Goal: Information Seeking & Learning: Learn about a topic

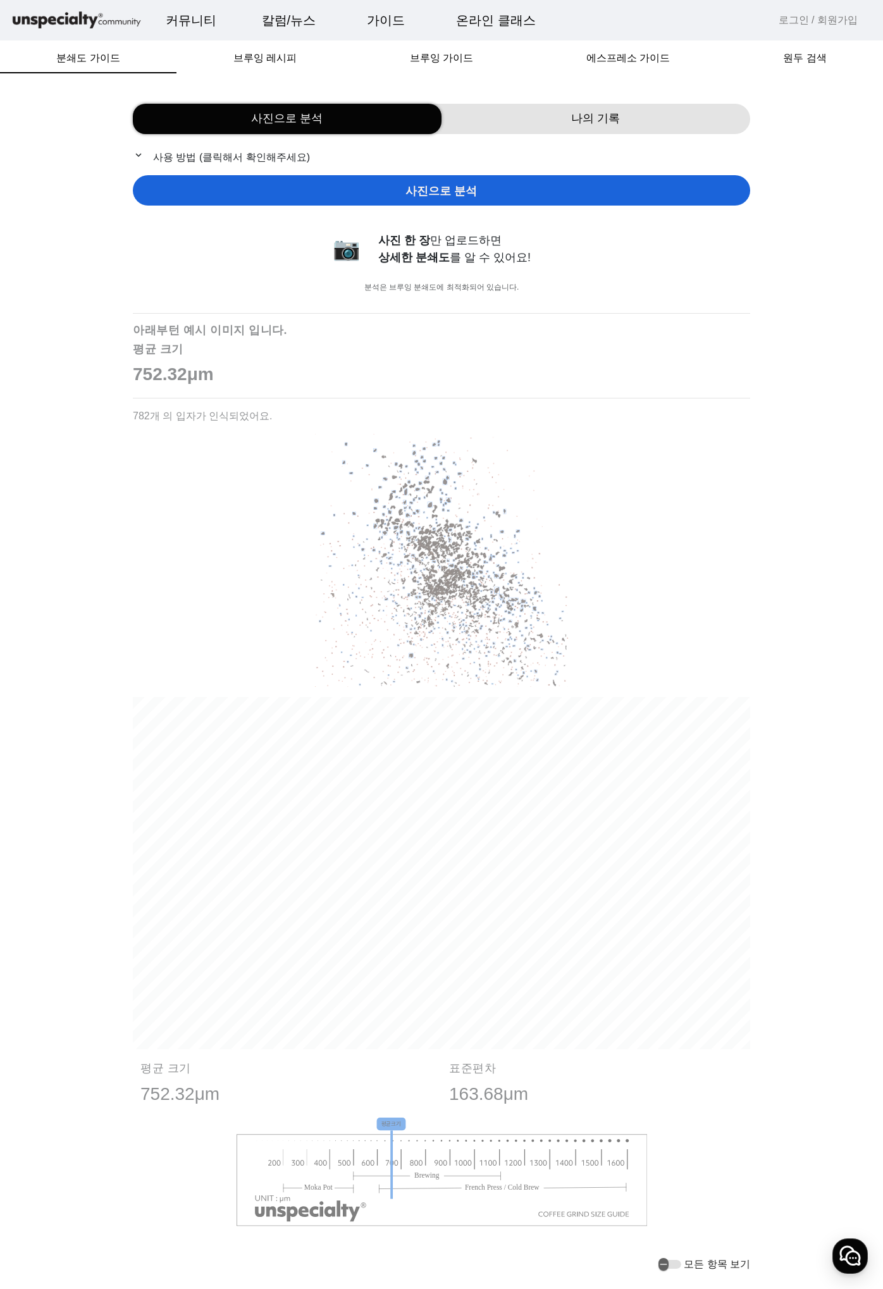
click at [457, 188] on span "사진으로 분석" at bounding box center [440, 191] width 71 height 17
click at [433, 58] on span "브루잉 가이드" at bounding box center [441, 58] width 63 height 10
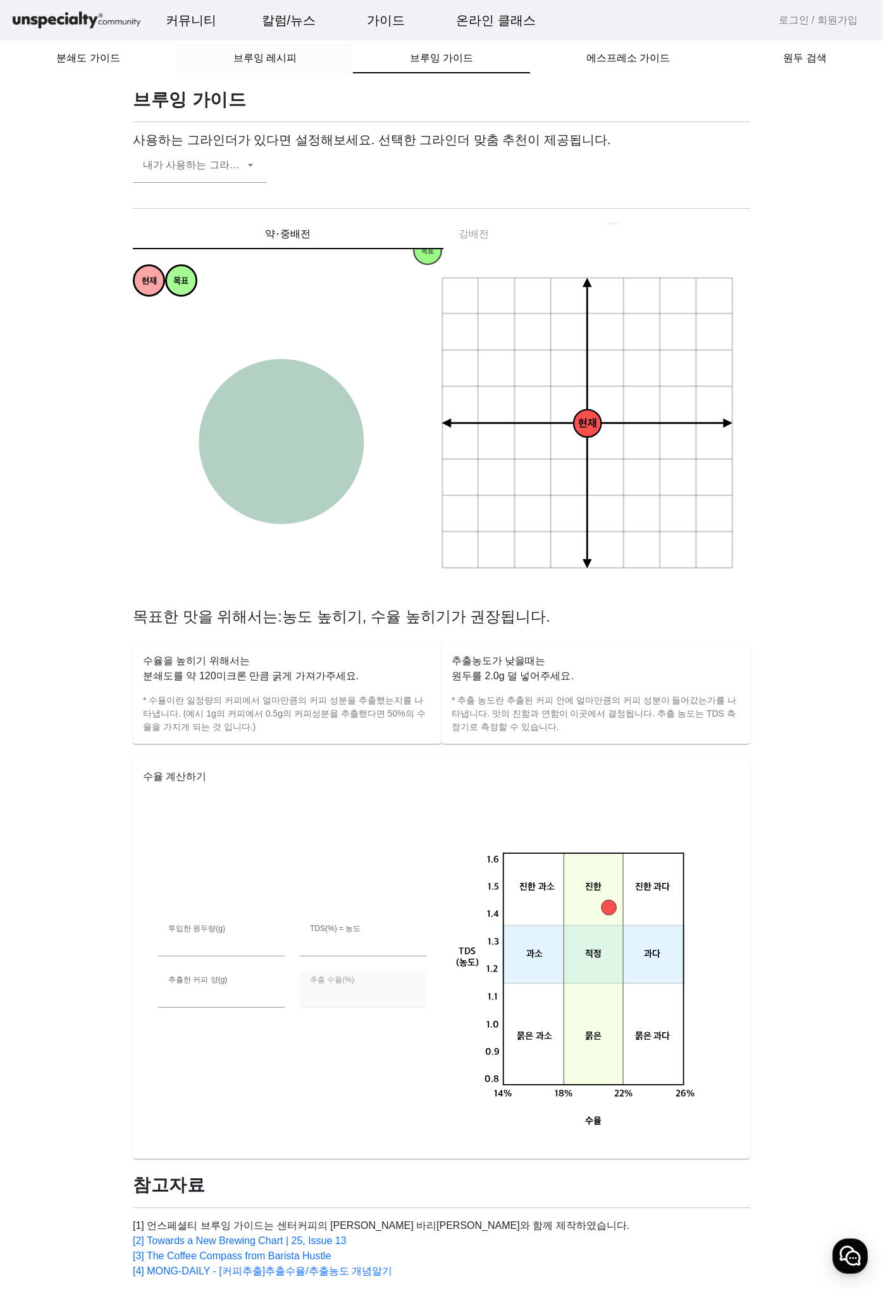
click at [268, 63] on span "브루잉 레시피" at bounding box center [264, 58] width 63 height 10
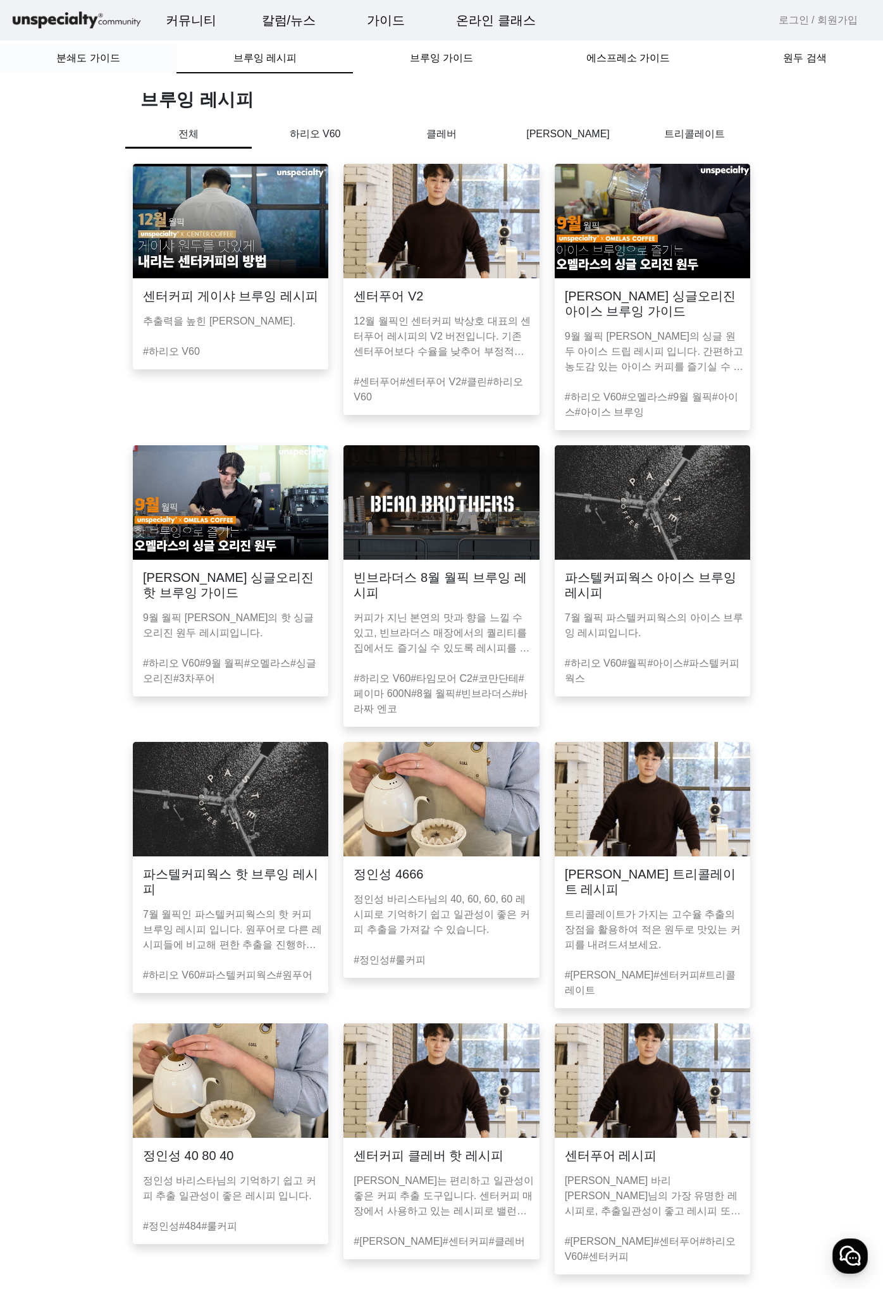
click at [105, 59] on span "분쇄도 가이드" at bounding box center [87, 58] width 63 height 10
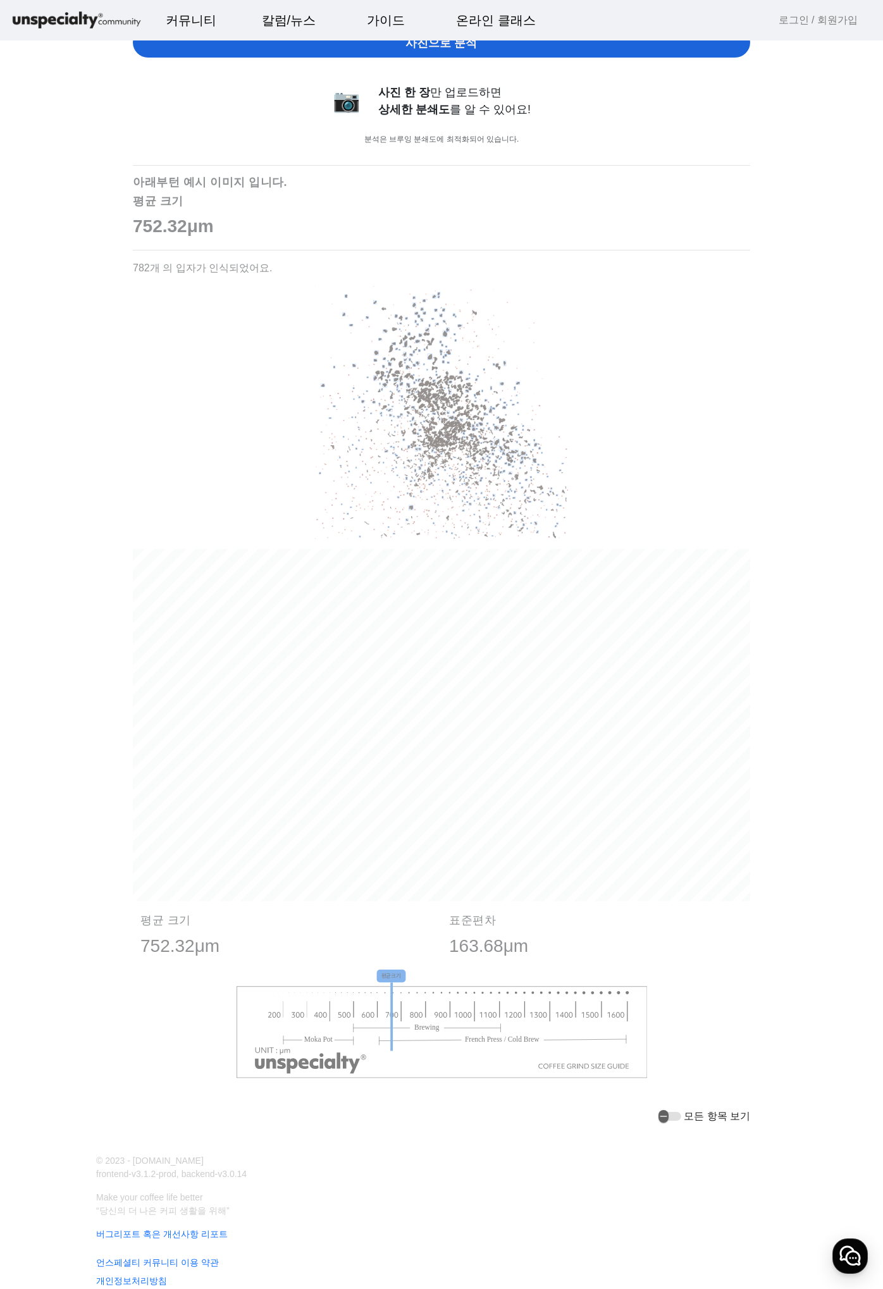
scroll to position [163, 0]
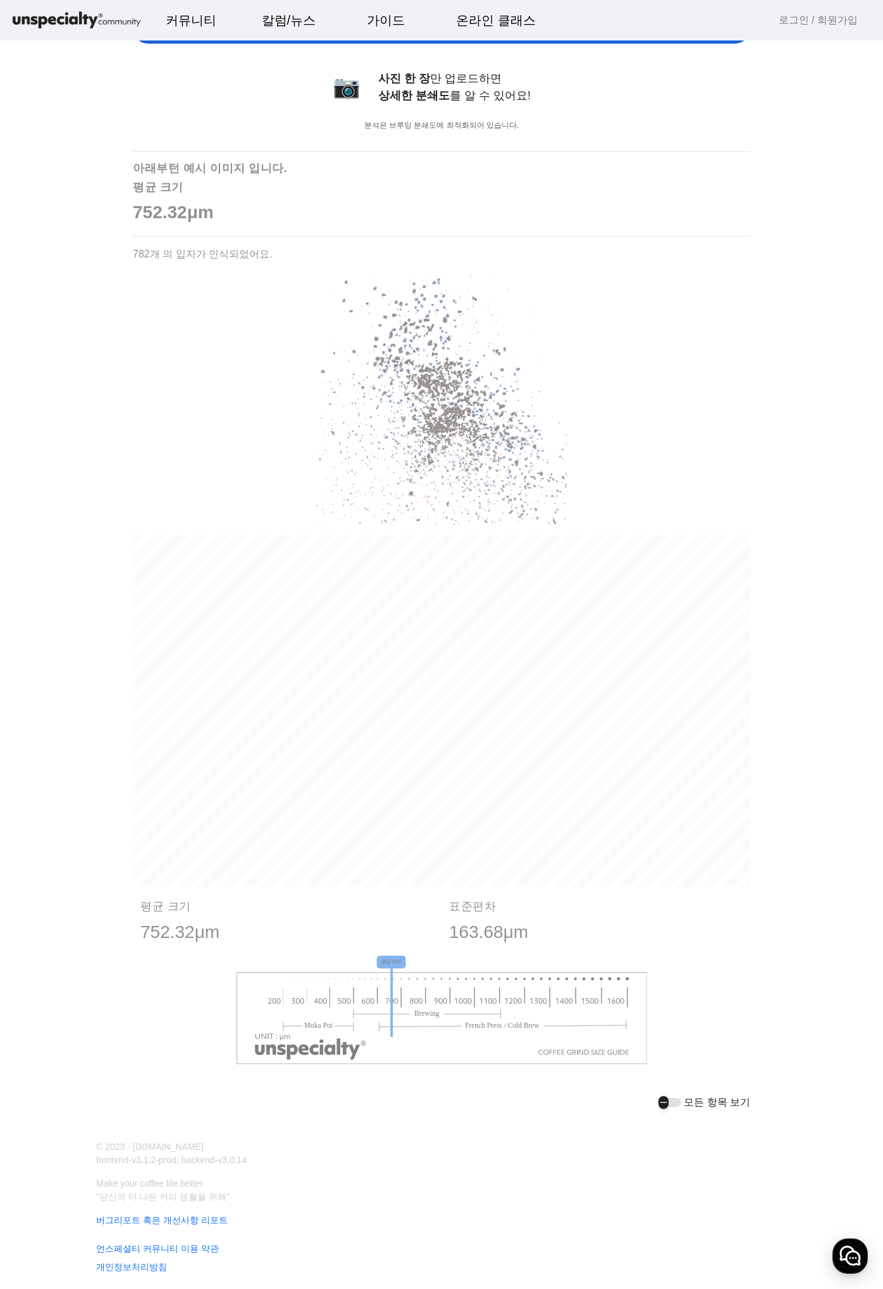
click at [681, 1099] on div "button" at bounding box center [669, 1102] width 23 height 9
click at [679, 1099] on icon "button" at bounding box center [673, 1102] width 10 height 11
